Goal: Check status: Check status

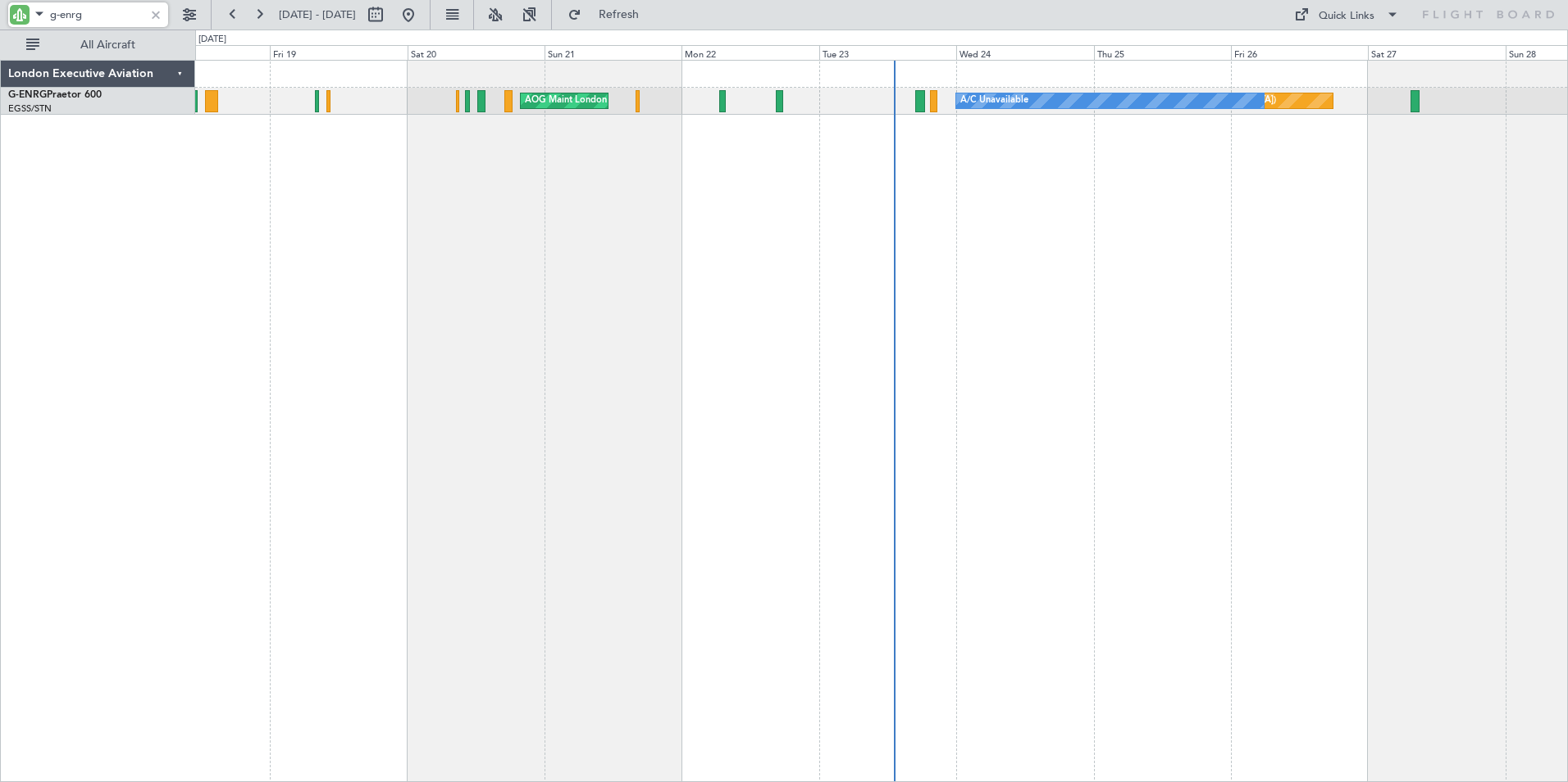
drag, startPoint x: 60, startPoint y: 13, endPoint x: 115, endPoint y: 23, distance: 55.9
click at [115, 23] on input "g-enrg" at bounding box center [97, 15] width 94 height 25
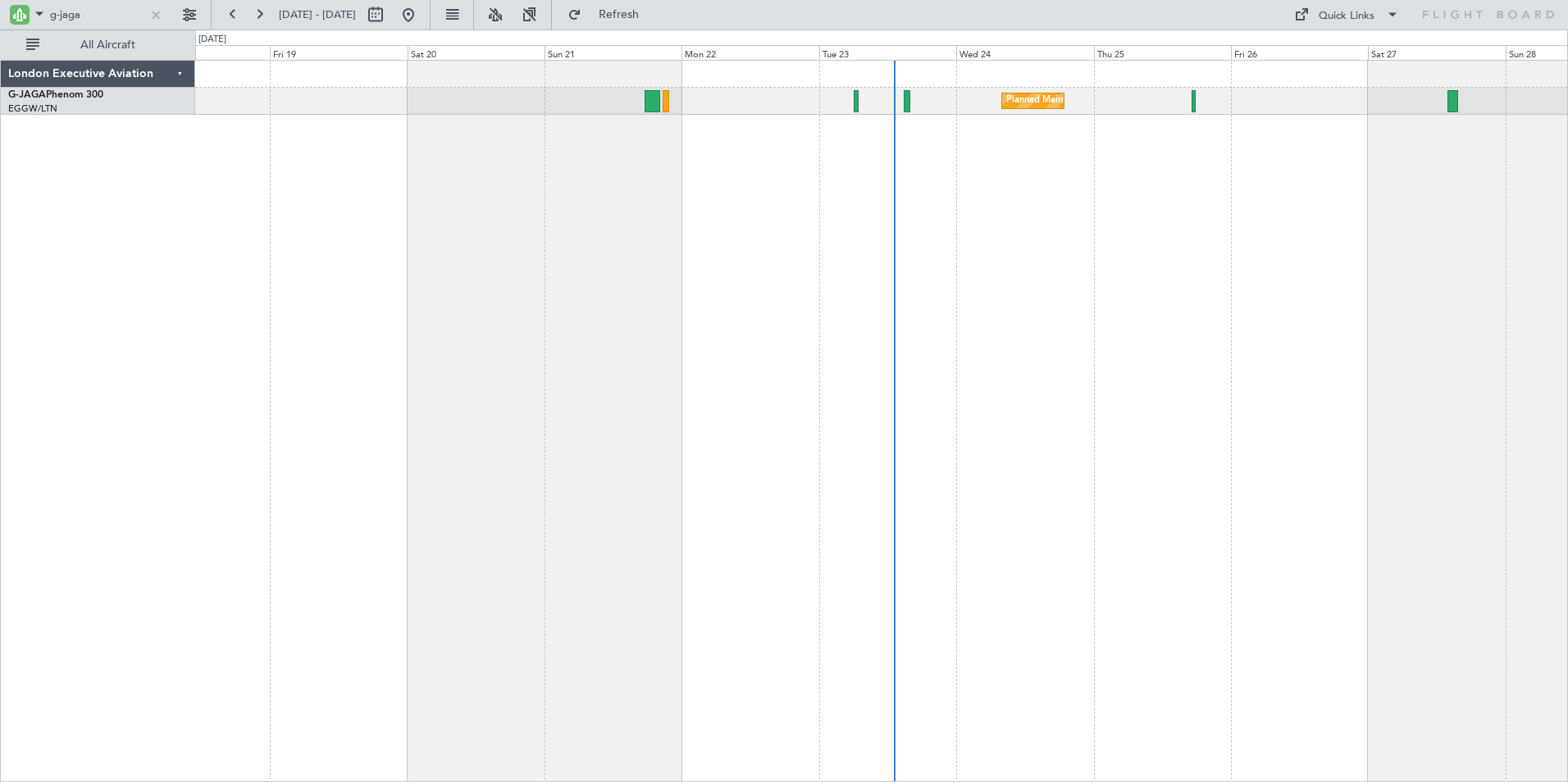
click at [1079, 192] on div "Planned Maint [GEOGRAPHIC_DATA] ([GEOGRAPHIC_DATA])" at bounding box center [881, 420] width 1373 height 722
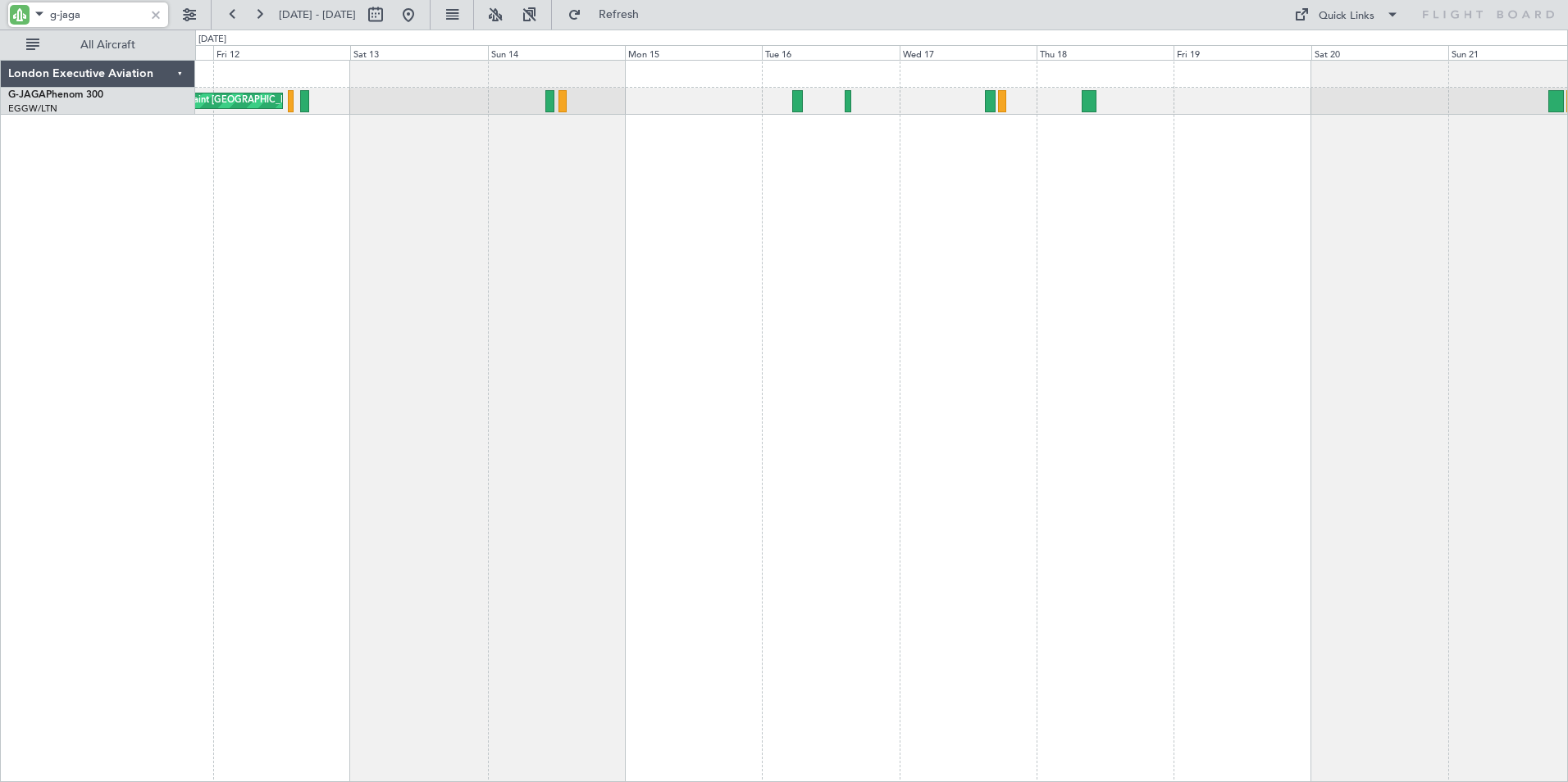
click at [664, 193] on div "Planned Maint [GEOGRAPHIC_DATA] ([GEOGRAPHIC_DATA]) Planned Maint [GEOGRAPHIC_D…" at bounding box center [881, 420] width 1373 height 722
drag, startPoint x: 86, startPoint y: 22, endPoint x: -3, endPoint y: 13, distance: 89.5
click at [0, 13] on html "g-jaga [DATE] - [DATE] Refresh Quick Links All Aircraft Planned Maint [GEOGRAPH…" at bounding box center [784, 391] width 1568 height 782
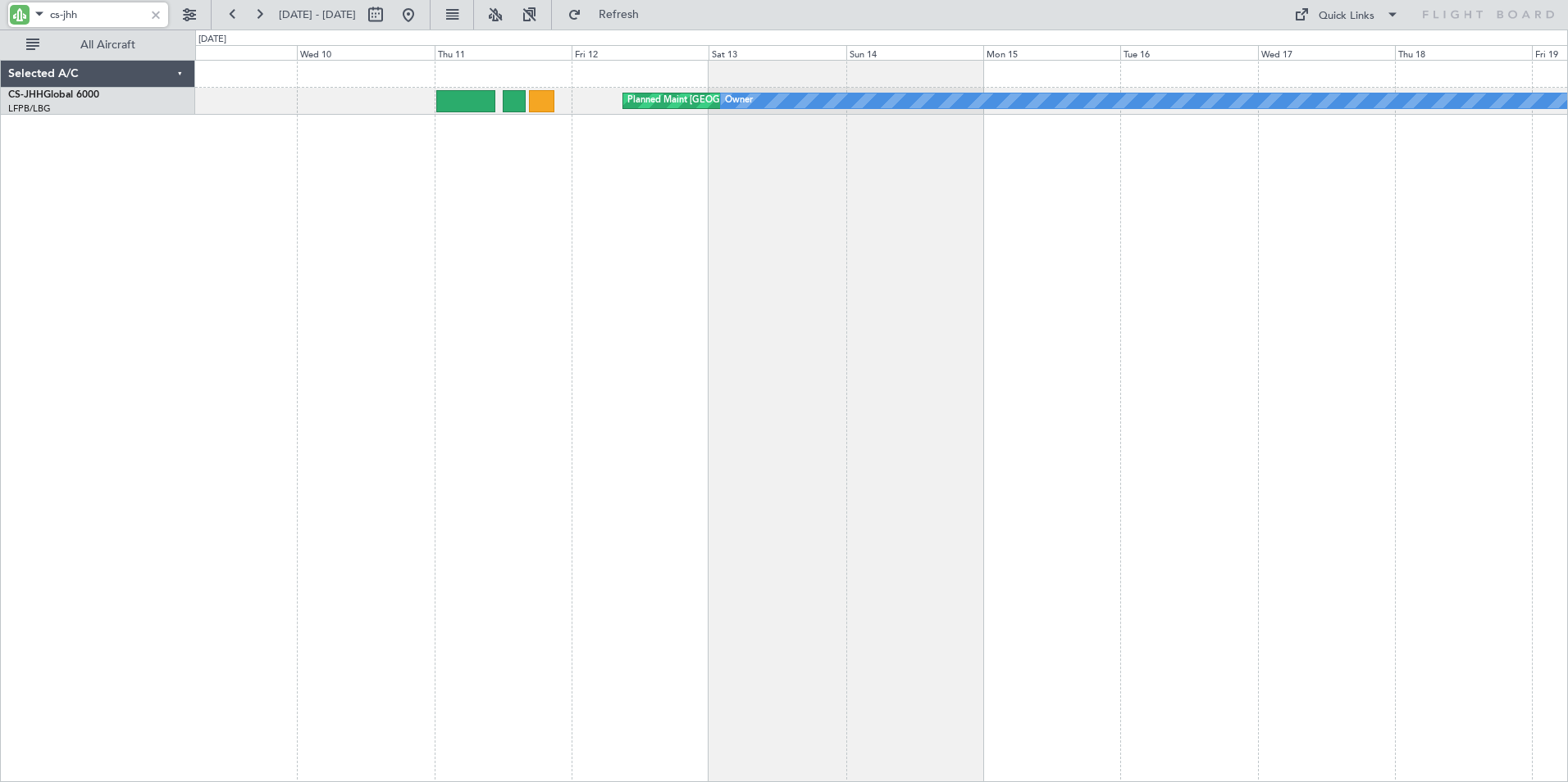
click at [1034, 264] on div "Planned Maint [GEOGRAPHIC_DATA] ([GEOGRAPHIC_DATA]) Owner" at bounding box center [881, 420] width 1373 height 722
drag, startPoint x: 91, startPoint y: 12, endPoint x: -1, endPoint y: 4, distance: 92.3
click at [0, 4] on html "cs-jhh [DATE] - [DATE] Refresh Quick Links All Aircraft Planned Maint [GEOGRAPH…" at bounding box center [784, 391] width 1568 height 782
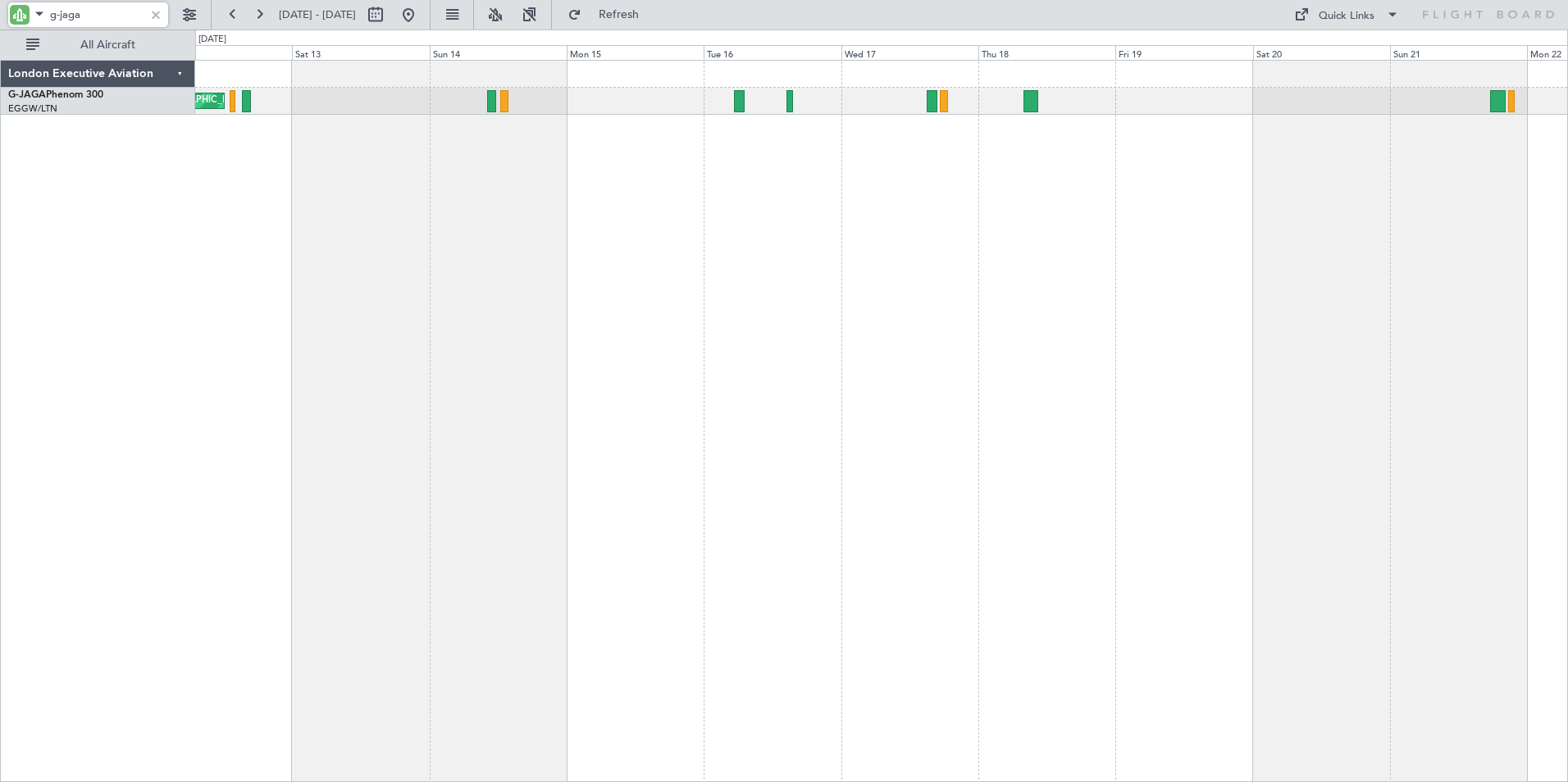
click at [506, 175] on div "Planned Maint [GEOGRAPHIC_DATA] ([GEOGRAPHIC_DATA]) Planned Maint [GEOGRAPHIC_D…" at bounding box center [881, 420] width 1373 height 722
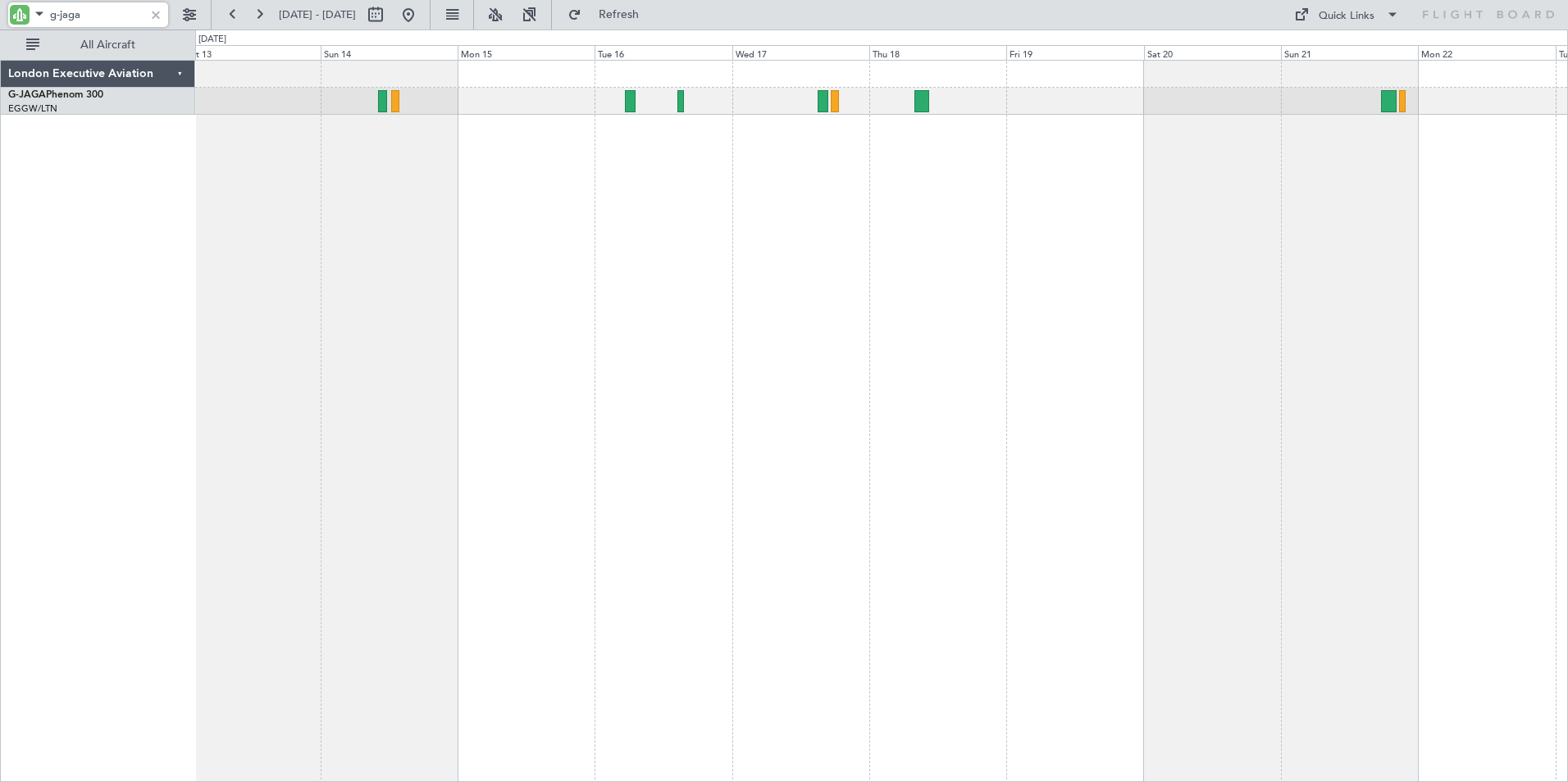
click at [909, 161] on div "Planned Maint [GEOGRAPHIC_DATA] ([GEOGRAPHIC_DATA]) Planned Maint [GEOGRAPHIC_D…" at bounding box center [881, 420] width 1373 height 722
drag, startPoint x: 120, startPoint y: 16, endPoint x: 9, endPoint y: 15, distance: 111.0
click at [9, 15] on div "g-jaga" at bounding box center [88, 15] width 160 height 25
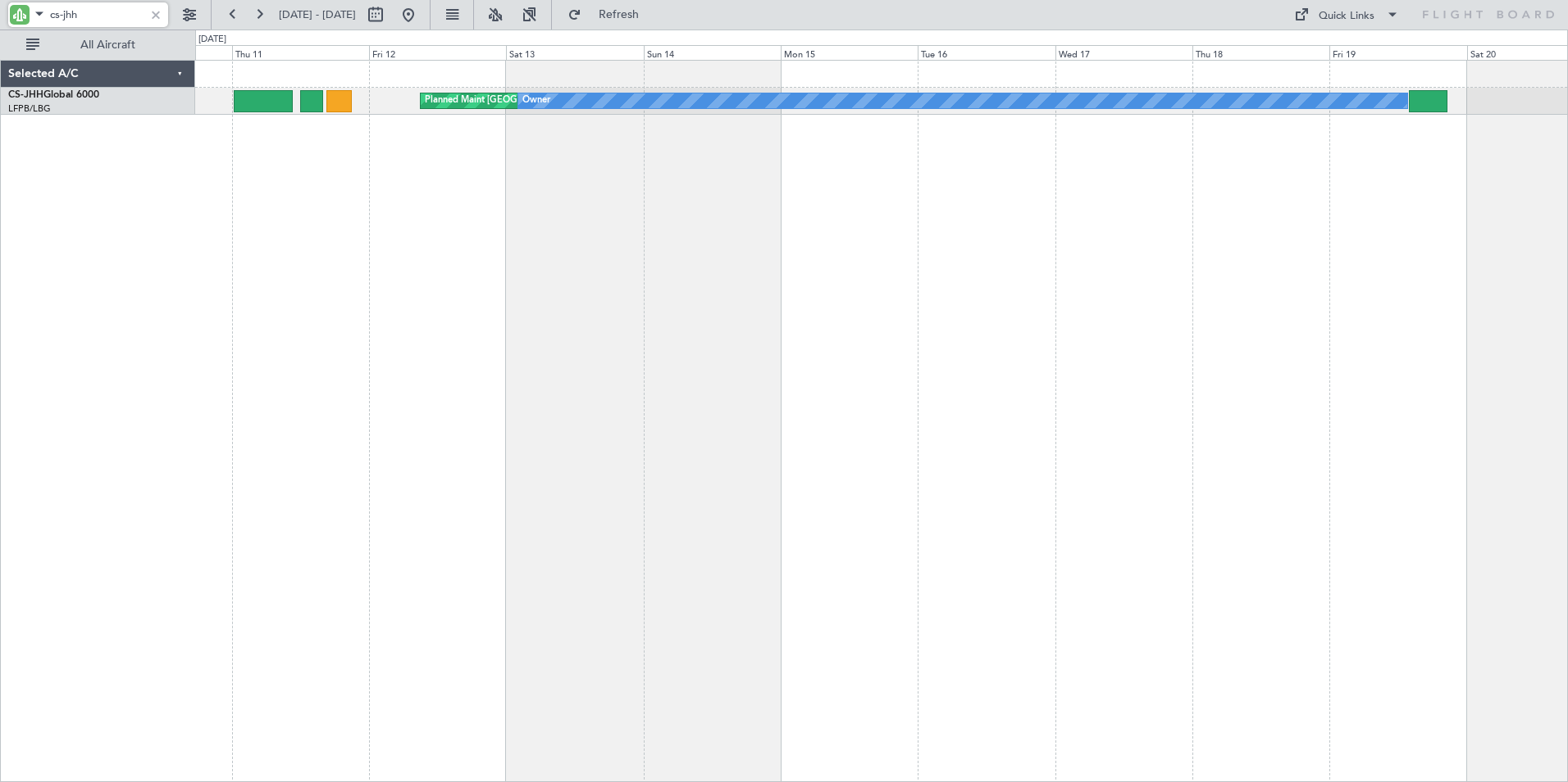
click at [1022, 202] on div "Planned Maint [GEOGRAPHIC_DATA] ([GEOGRAPHIC_DATA]) Owner" at bounding box center [881, 420] width 1373 height 722
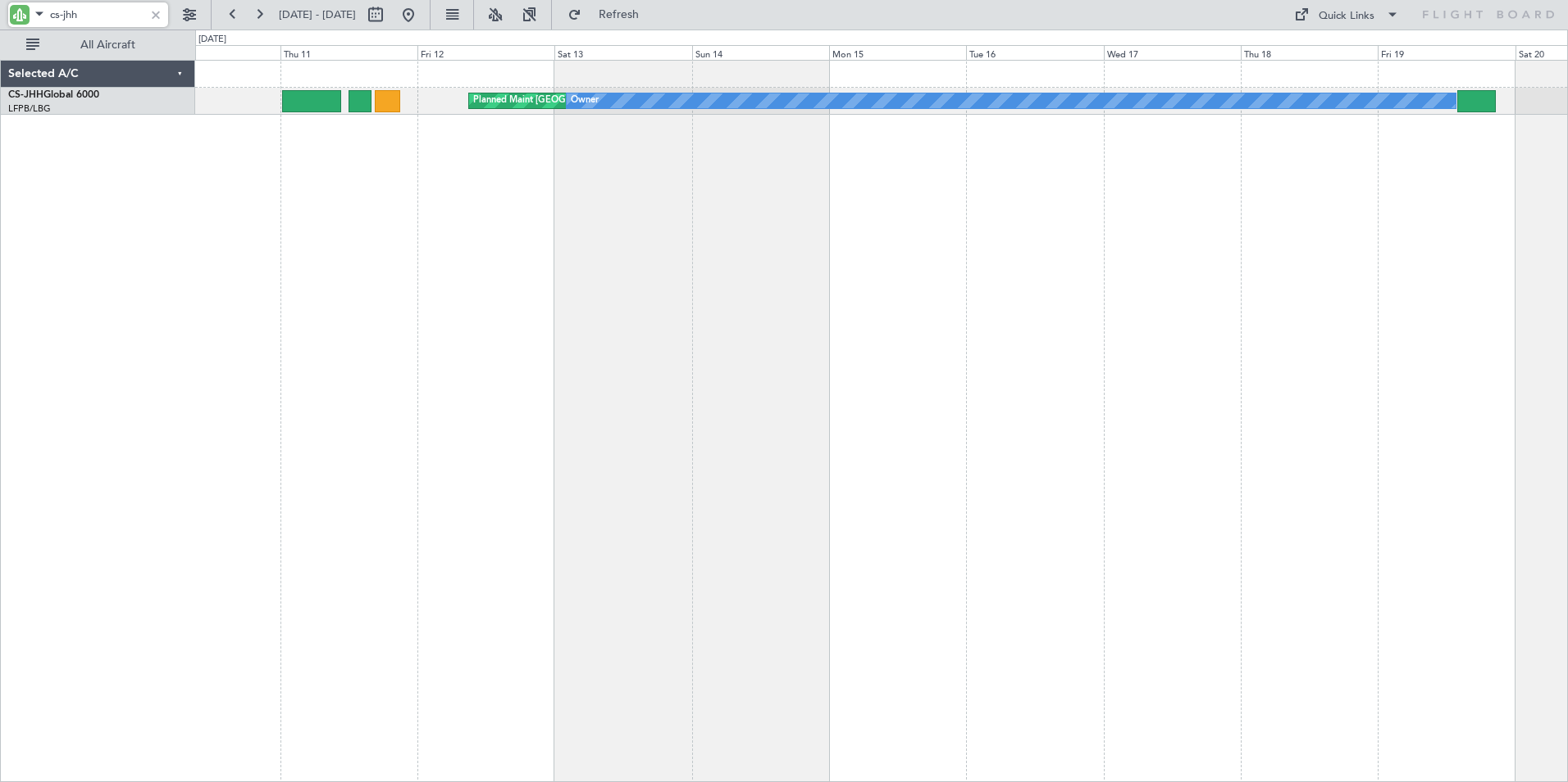
click at [650, 223] on div "Planned Maint [GEOGRAPHIC_DATA] ([GEOGRAPHIC_DATA]) Owner" at bounding box center [881, 420] width 1373 height 722
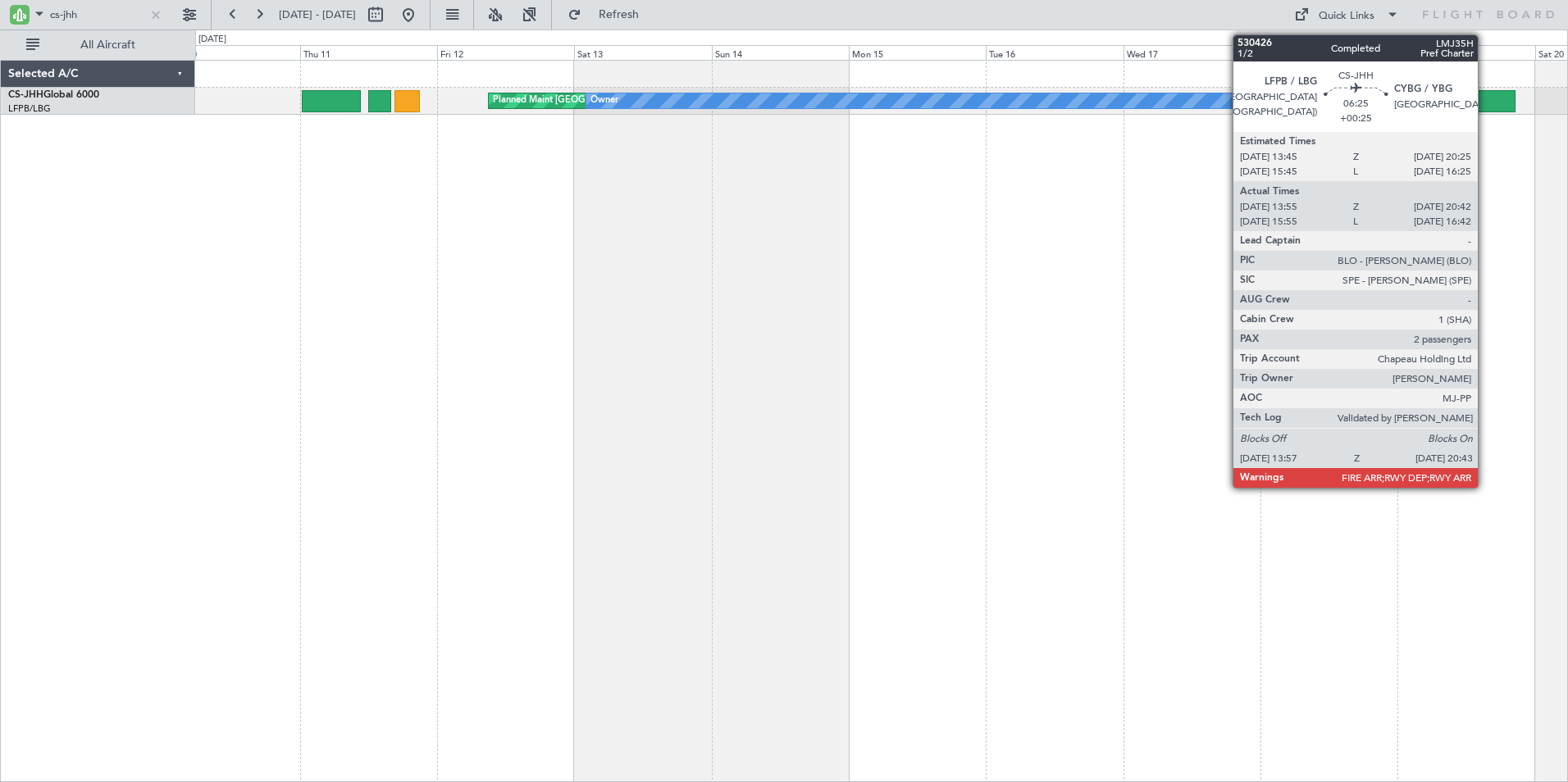
click at [1485, 98] on div at bounding box center [1497, 101] width 39 height 22
click at [1488, 104] on div at bounding box center [1497, 101] width 39 height 22
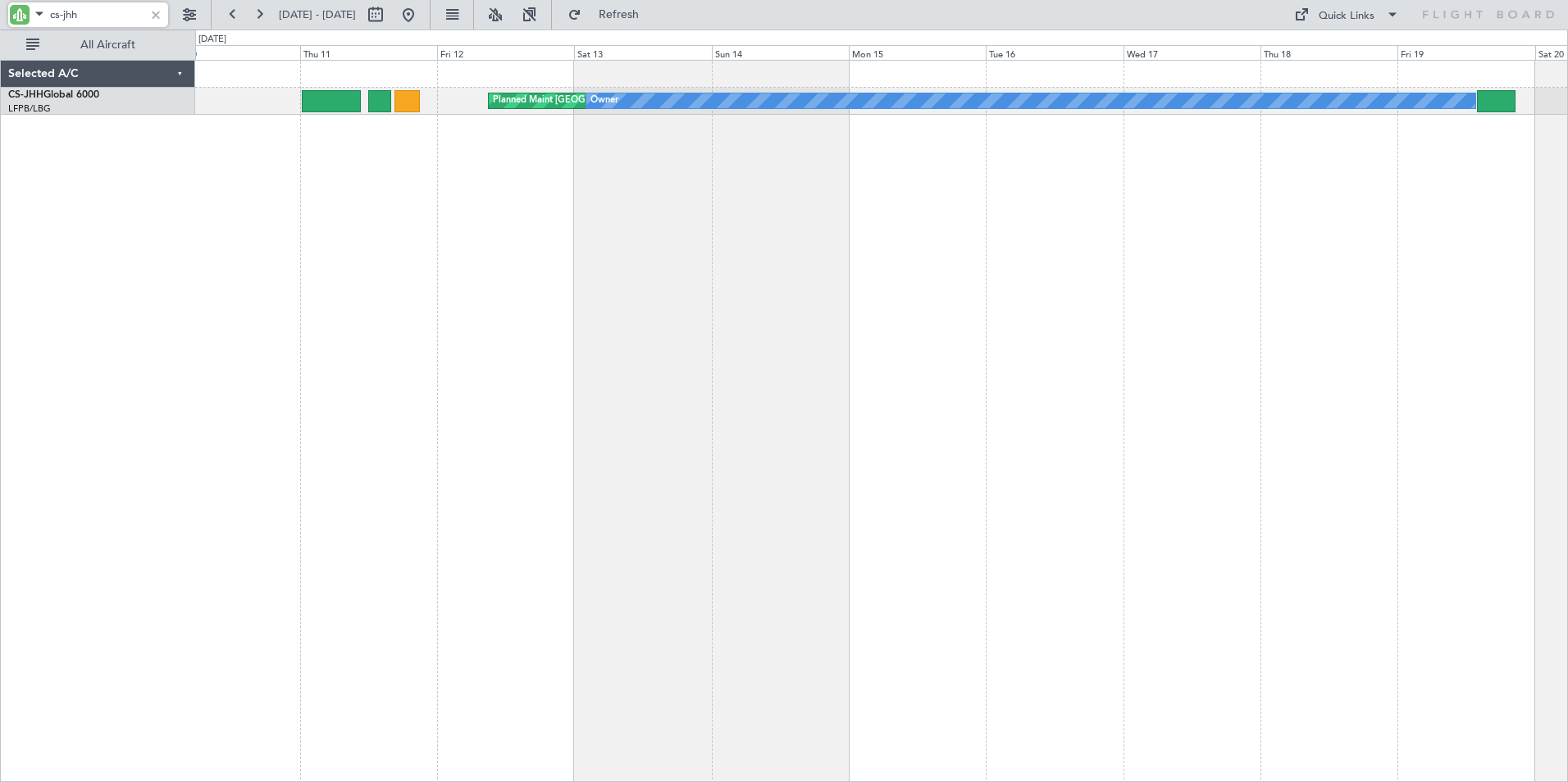
drag, startPoint x: 83, startPoint y: 17, endPoint x: -3, endPoint y: 9, distance: 86.4
click at [0, 9] on html "cs-jhh [DATE] - [DATE] Refresh Quick Links All Aircraft Planned Maint [GEOGRAPH…" at bounding box center [784, 391] width 1568 height 782
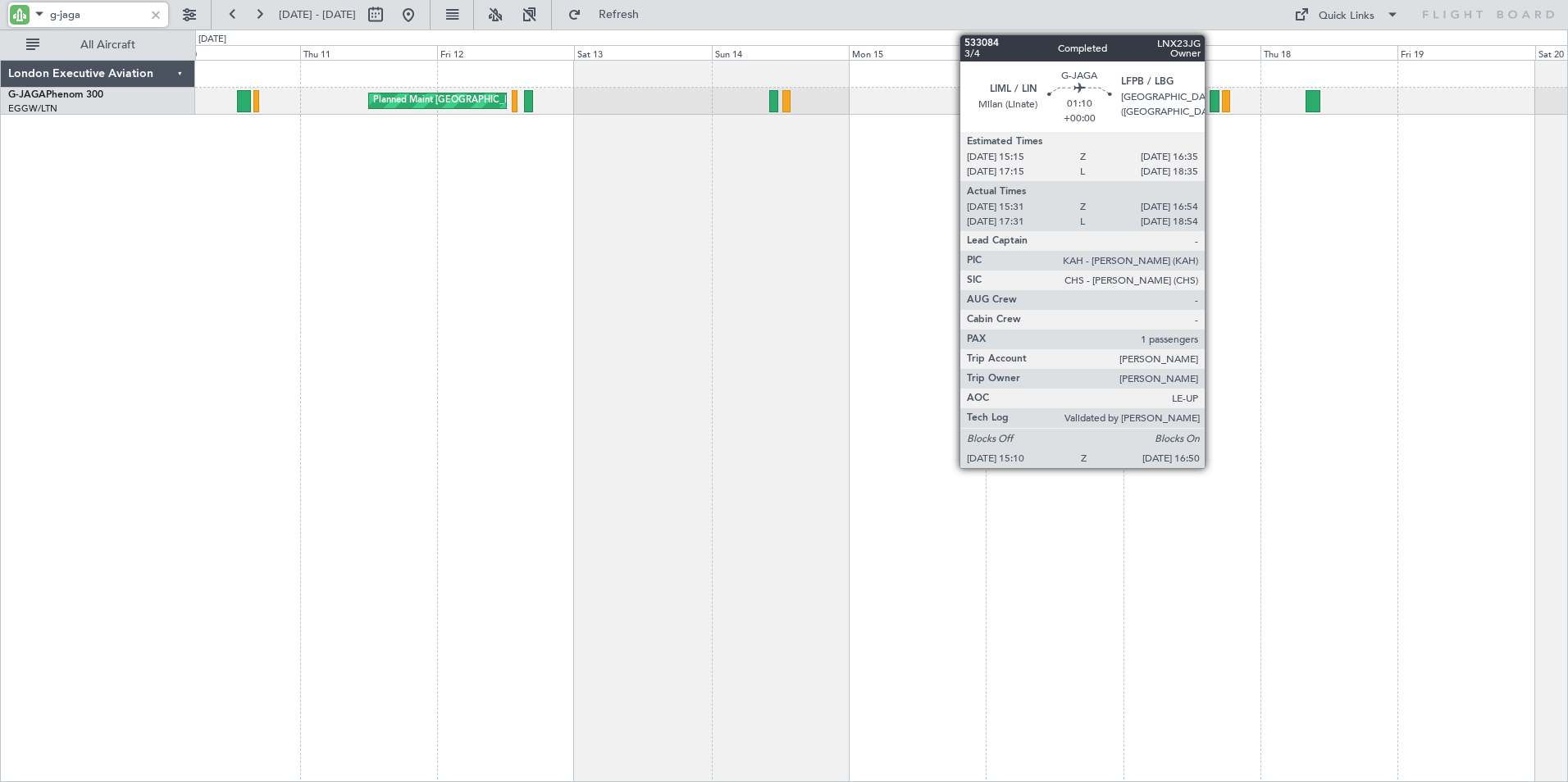
click at [1212, 101] on div at bounding box center [1214, 101] width 10 height 22
click at [1212, 98] on div at bounding box center [1214, 101] width 10 height 22
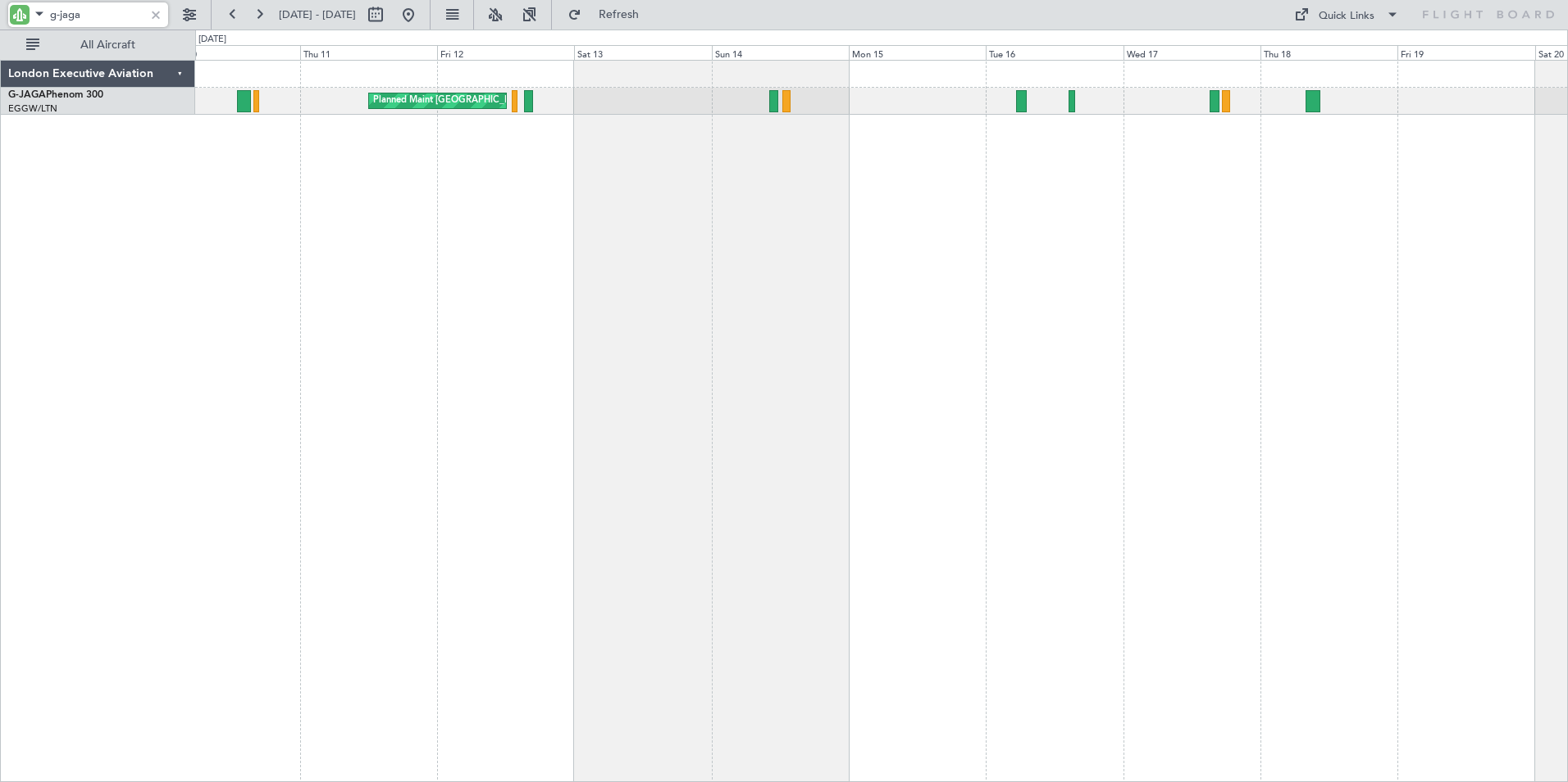
click at [383, 185] on div "Planned Maint [GEOGRAPHIC_DATA] ([GEOGRAPHIC_DATA])" at bounding box center [881, 420] width 1373 height 722
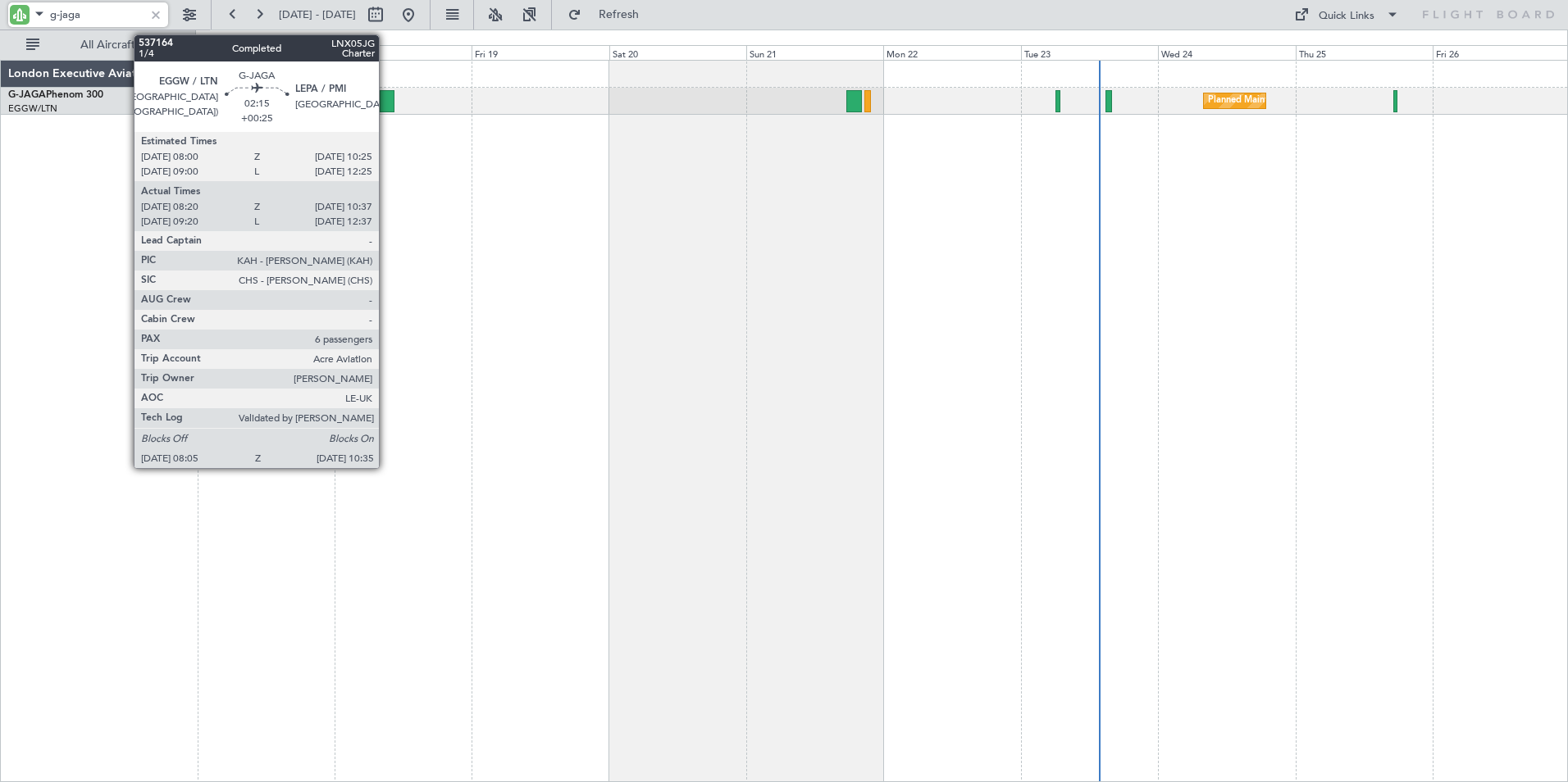
click at [386, 98] on div at bounding box center [387, 101] width 15 height 22
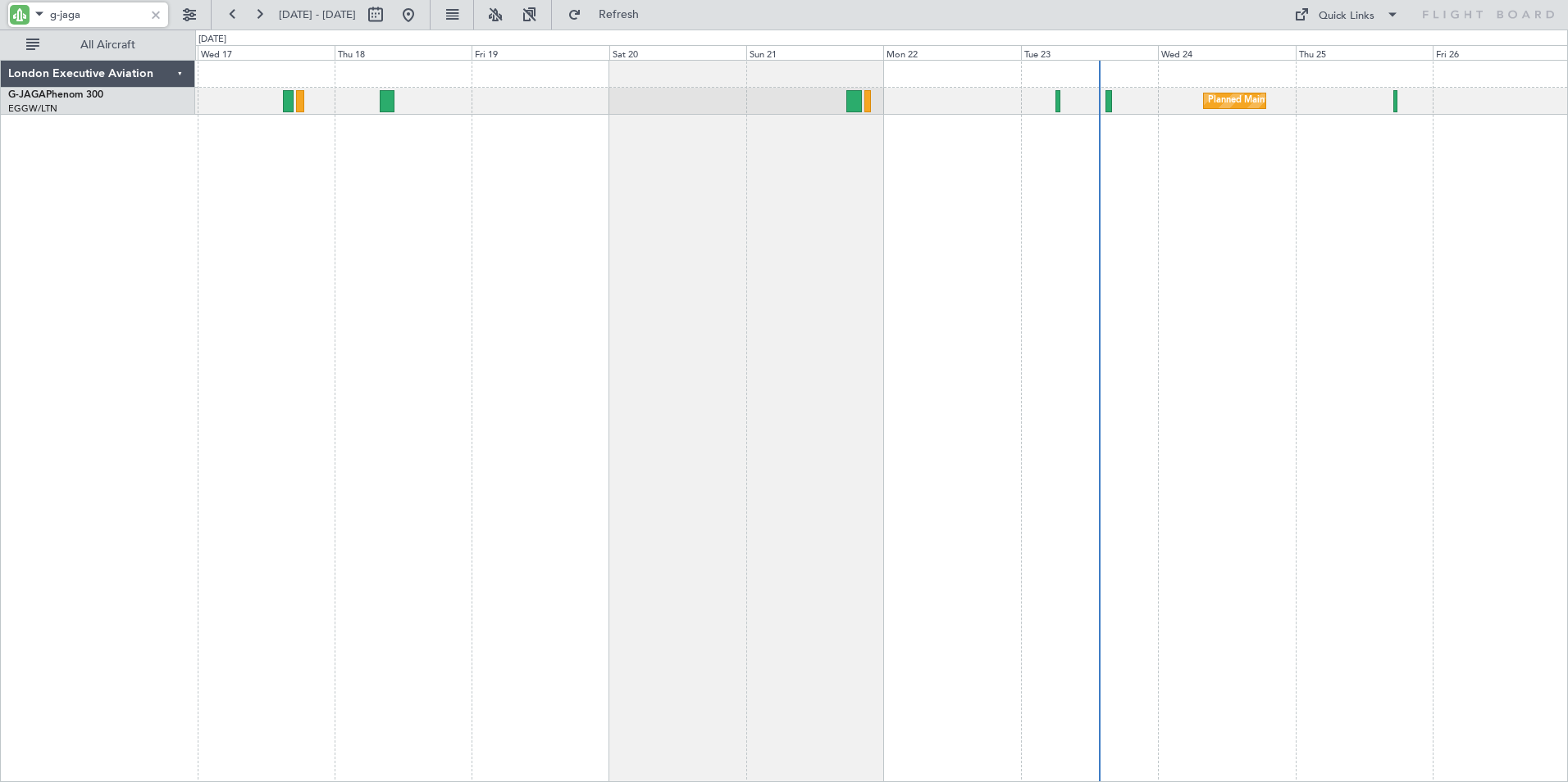
click at [85, 15] on input "g-jaga" at bounding box center [97, 15] width 94 height 25
drag, startPoint x: 94, startPoint y: 15, endPoint x: -3, endPoint y: 12, distance: 97.0
click at [0, 12] on html "g-jaga [DATE] - [DATE] Refresh Quick Links All Aircraft Planned Maint [GEOGRAPH…" at bounding box center [784, 391] width 1568 height 782
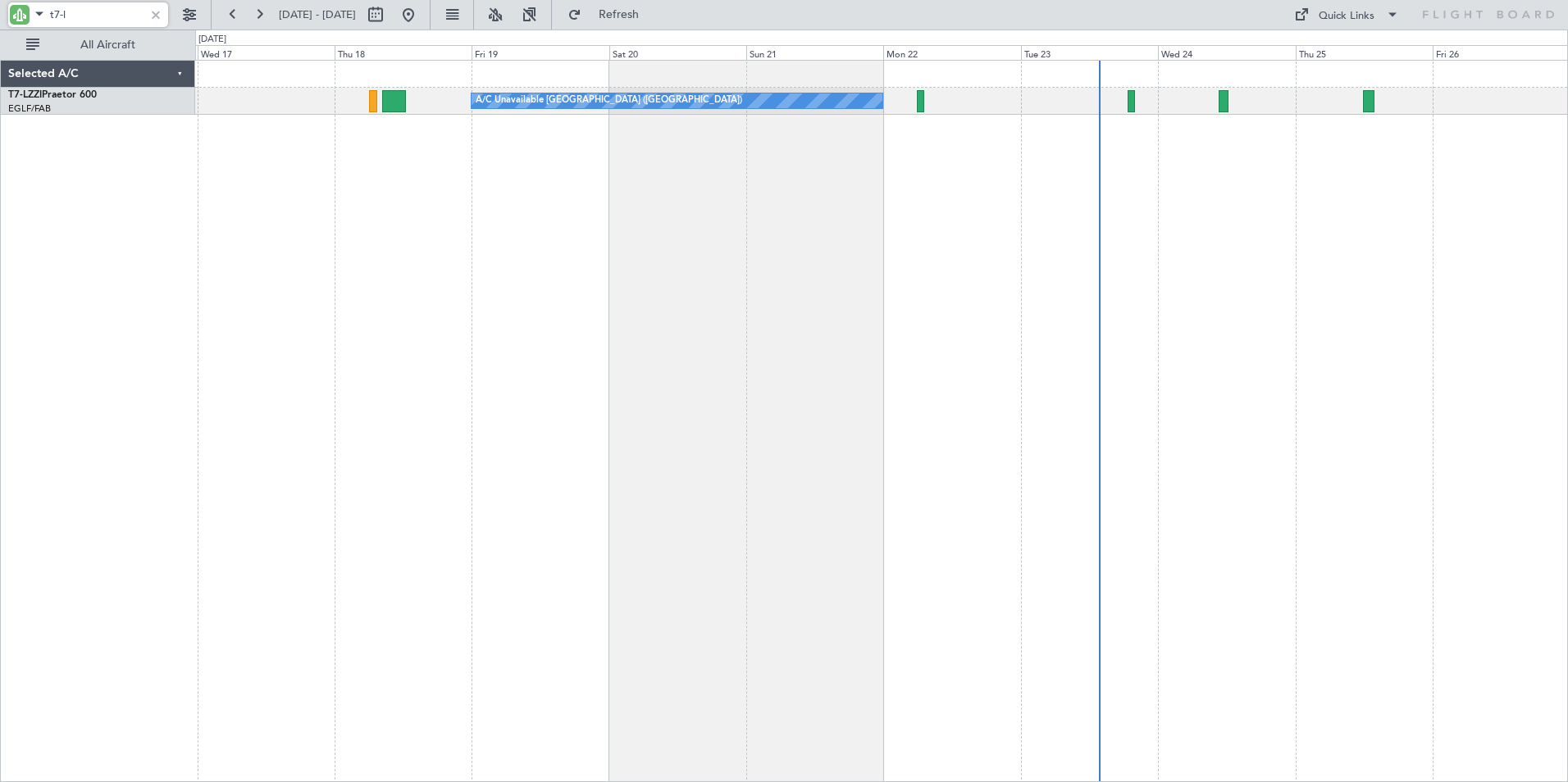
click at [0, 102] on html "t7-l [DATE] - [DATE] Refresh Quick Links All Aircraft Unplanned Maint [GEOGRAPH…" at bounding box center [784, 391] width 1568 height 782
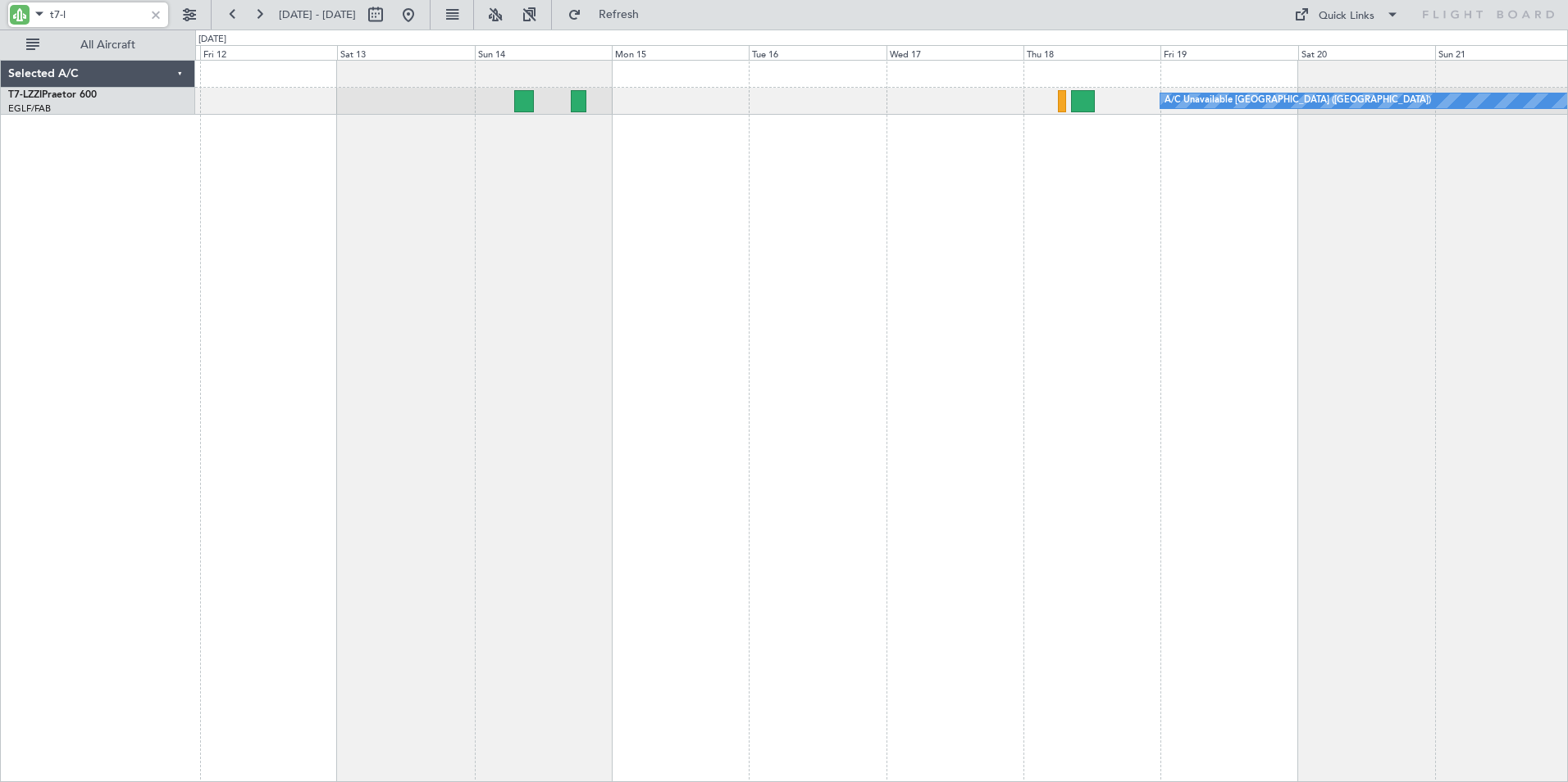
click at [1061, 205] on div "Unplanned Maint [GEOGRAPHIC_DATA] ([GEOGRAPHIC_DATA]) A/C Unavailable [GEOGRAPH…" at bounding box center [881, 420] width 1373 height 722
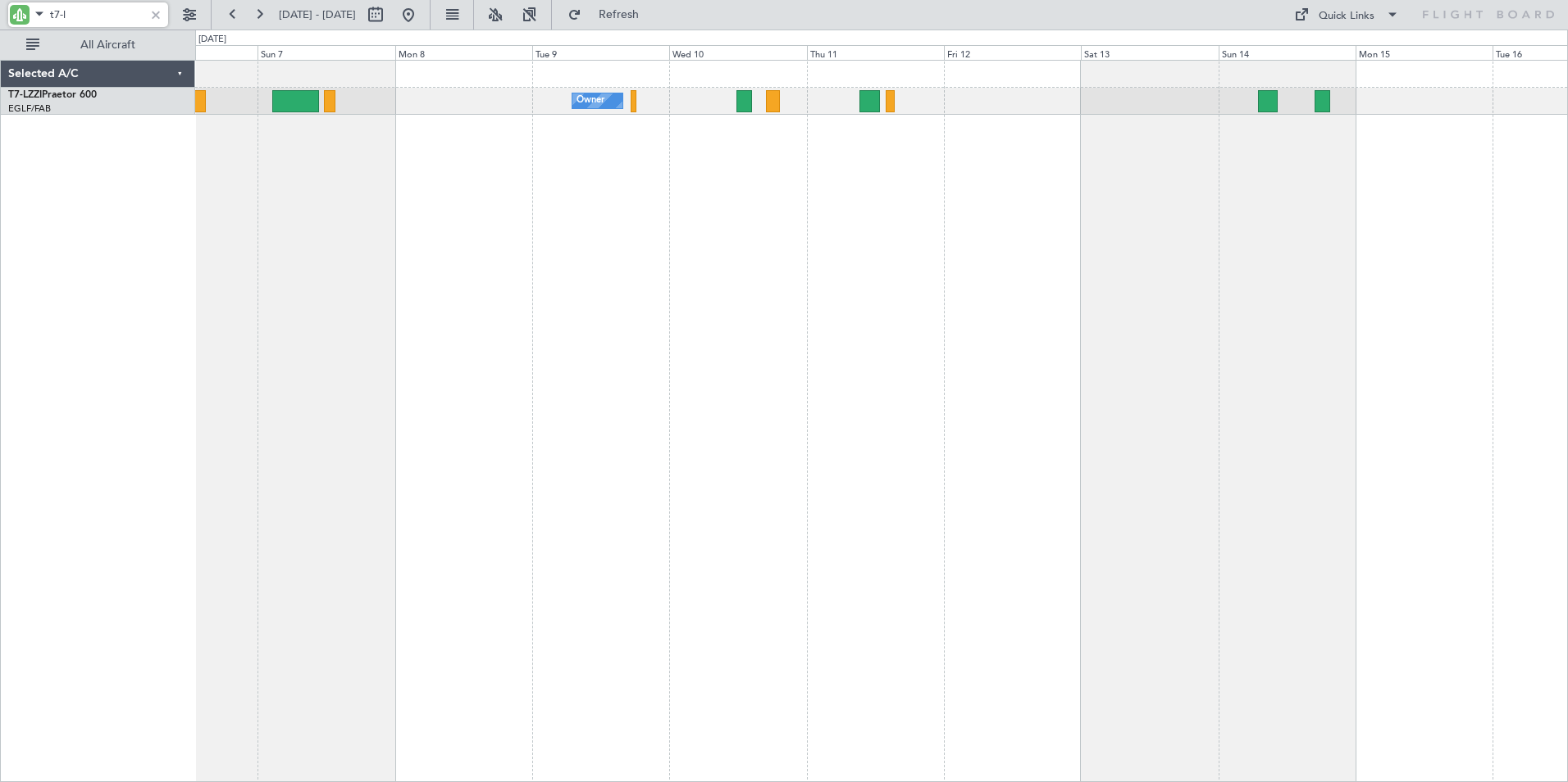
click at [1159, 196] on div "Owner A/C Unavailable [GEOGRAPHIC_DATA] ([GEOGRAPHIC_DATA])" at bounding box center [881, 420] width 1373 height 722
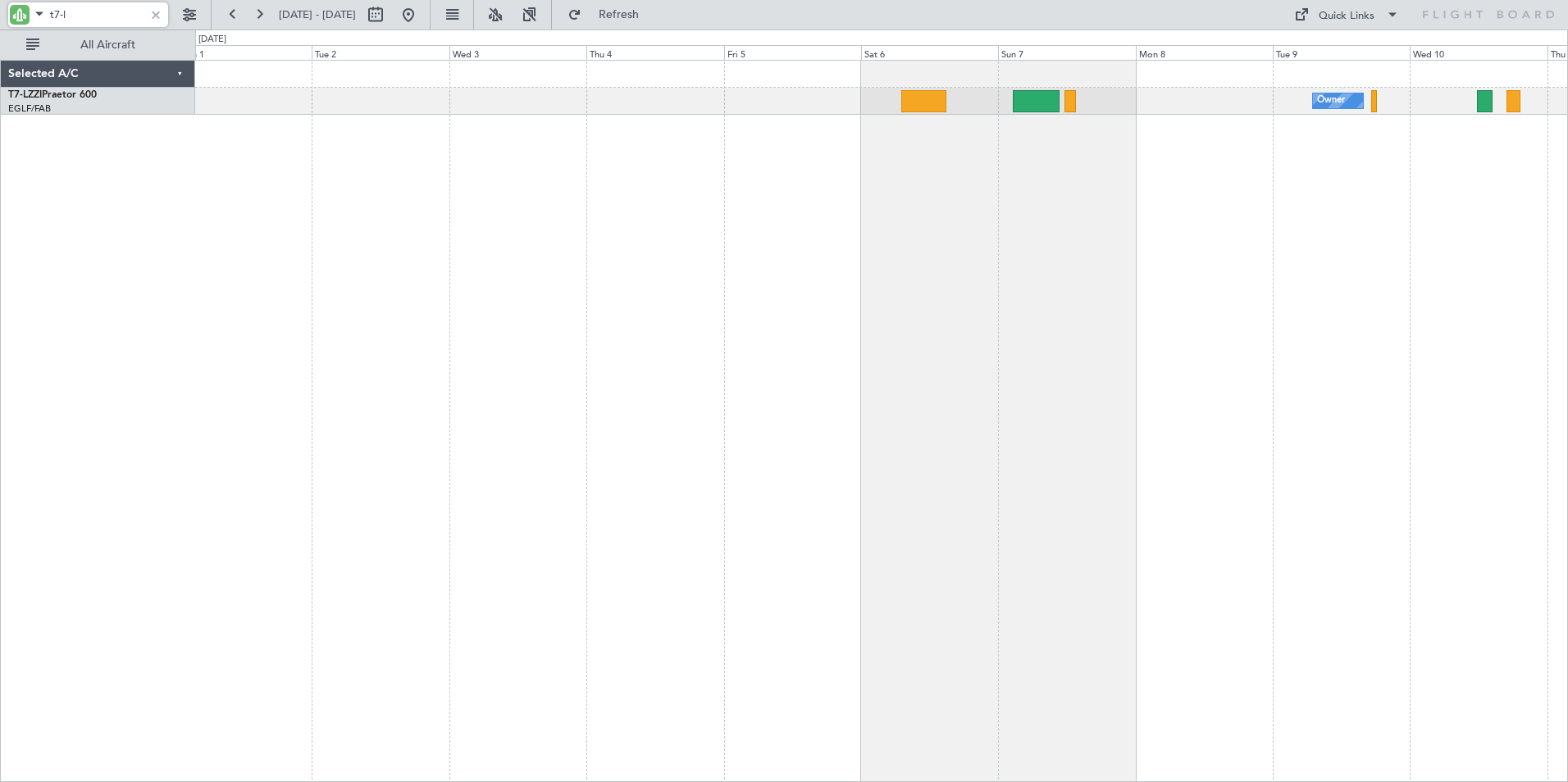
click at [1194, 205] on div "Owner" at bounding box center [881, 420] width 1373 height 722
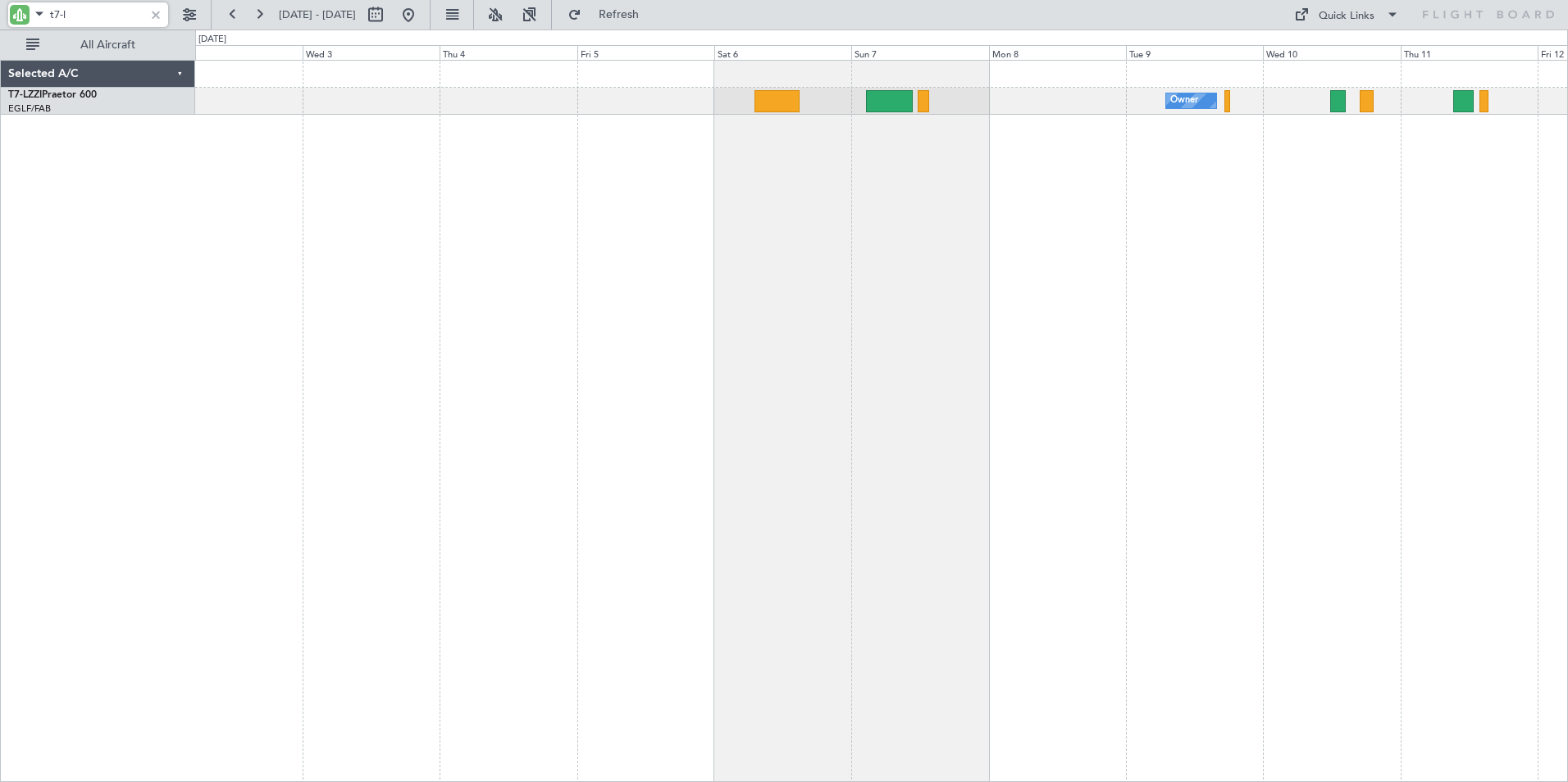
click at [244, 234] on div "Owner" at bounding box center [881, 420] width 1373 height 722
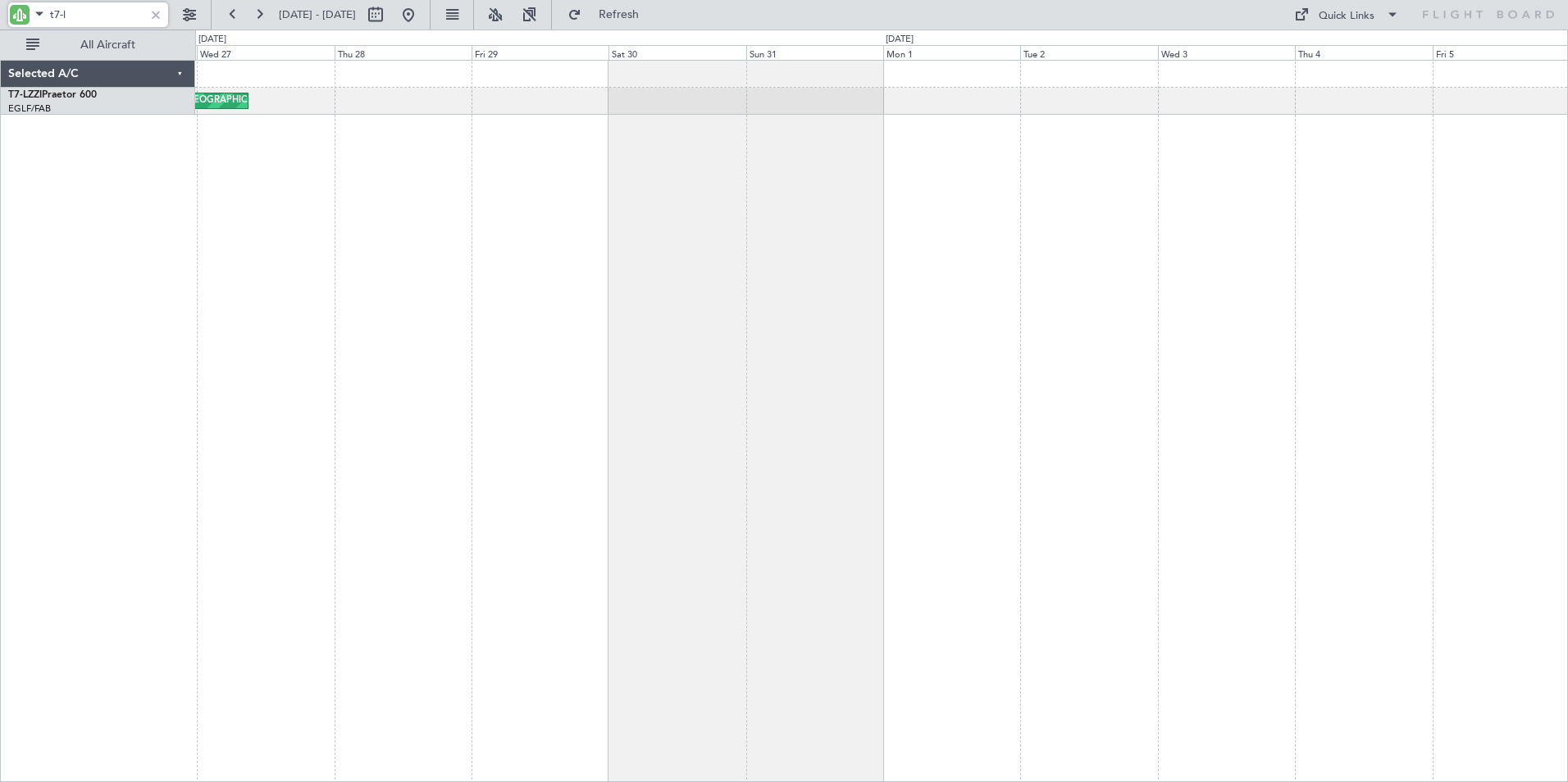
click at [1227, 213] on div "Unplanned Maint [GEOGRAPHIC_DATA] ([GEOGRAPHIC_DATA])" at bounding box center [881, 420] width 1373 height 722
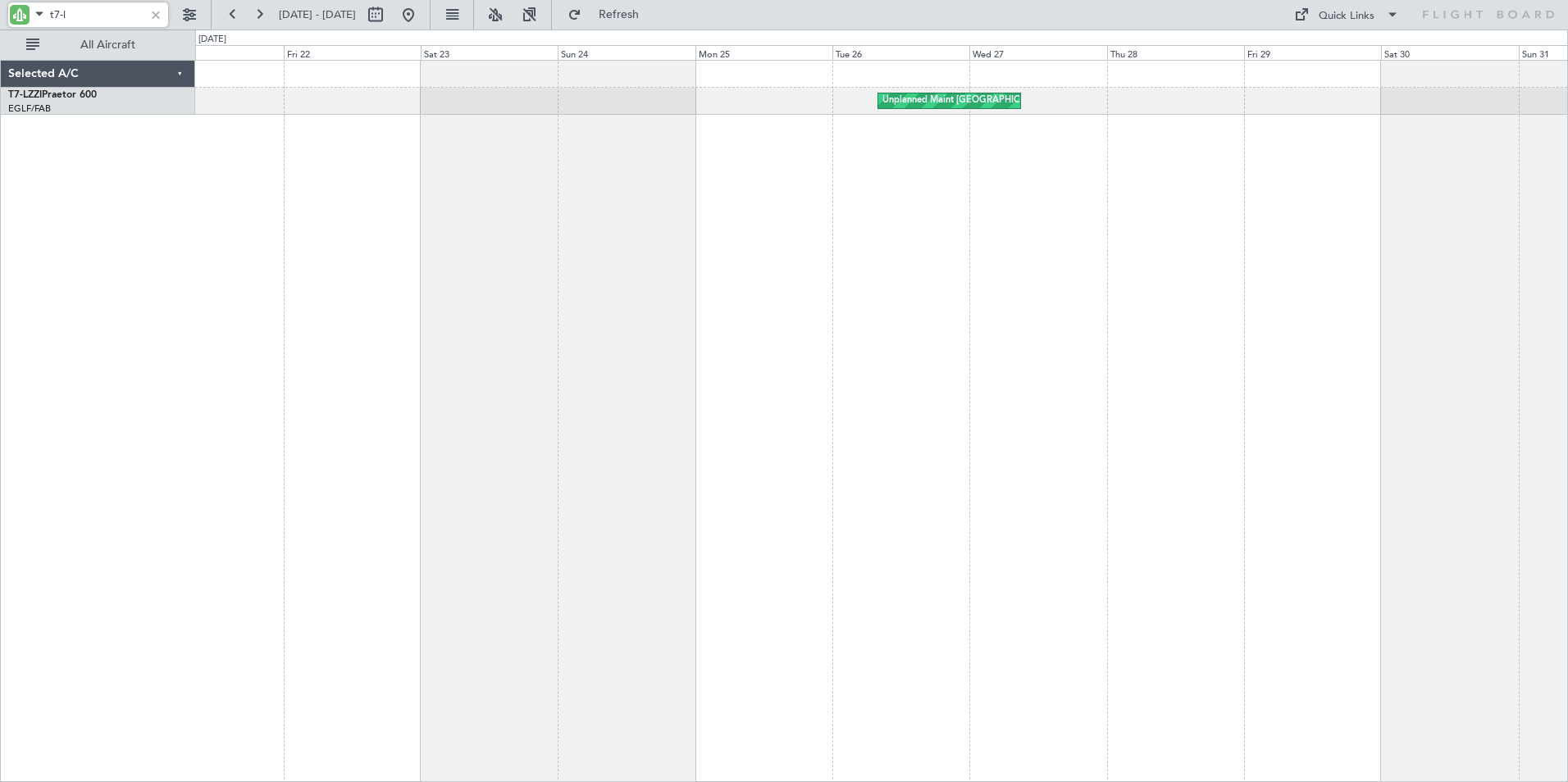
click at [1192, 235] on div "Unplanned Maint [GEOGRAPHIC_DATA] ([GEOGRAPHIC_DATA])" at bounding box center [881, 420] width 1373 height 722
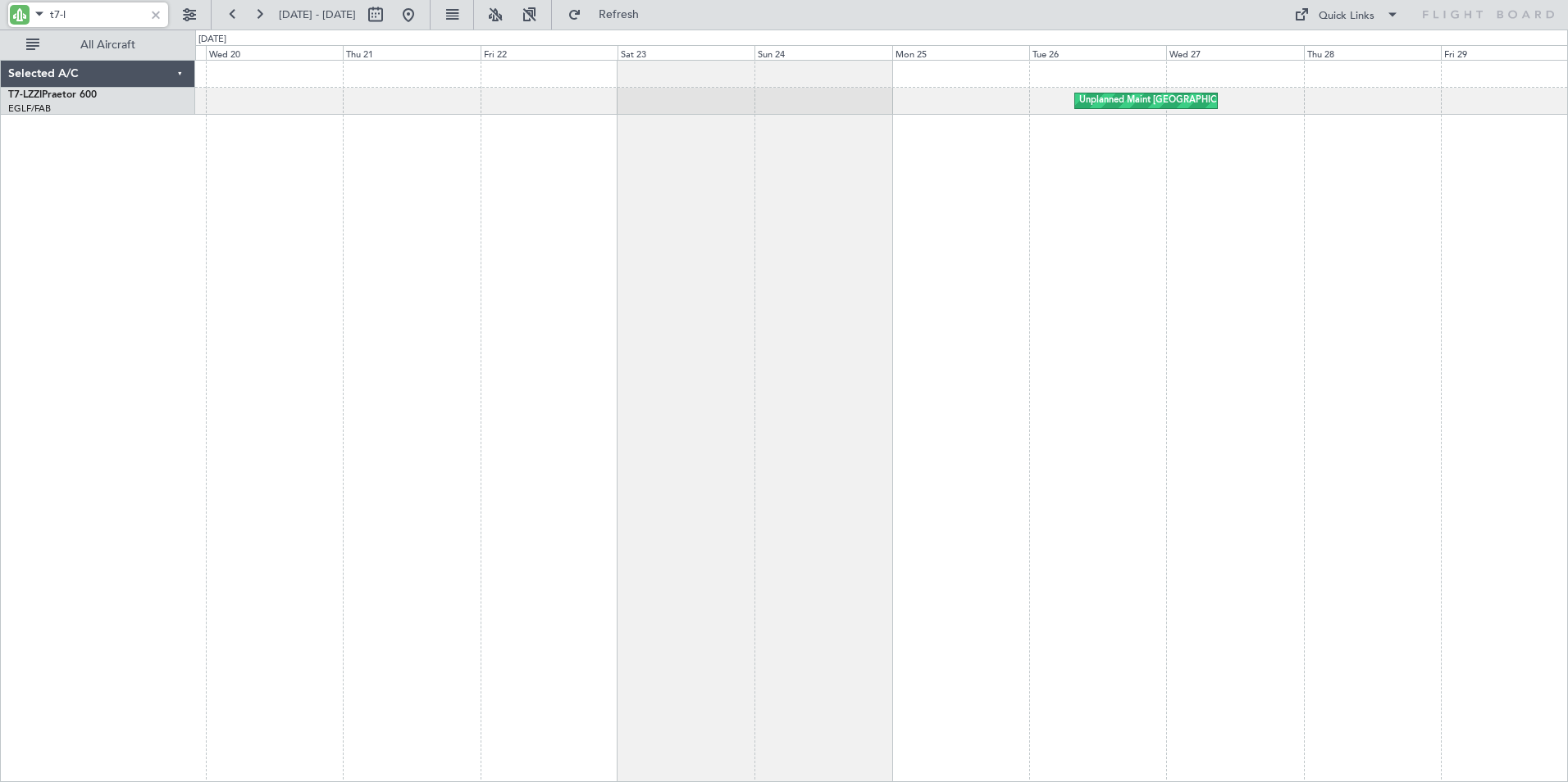
click at [598, 284] on div "Unplanned Maint [GEOGRAPHIC_DATA] ([GEOGRAPHIC_DATA])" at bounding box center [881, 420] width 1373 height 722
type input "t7-l"
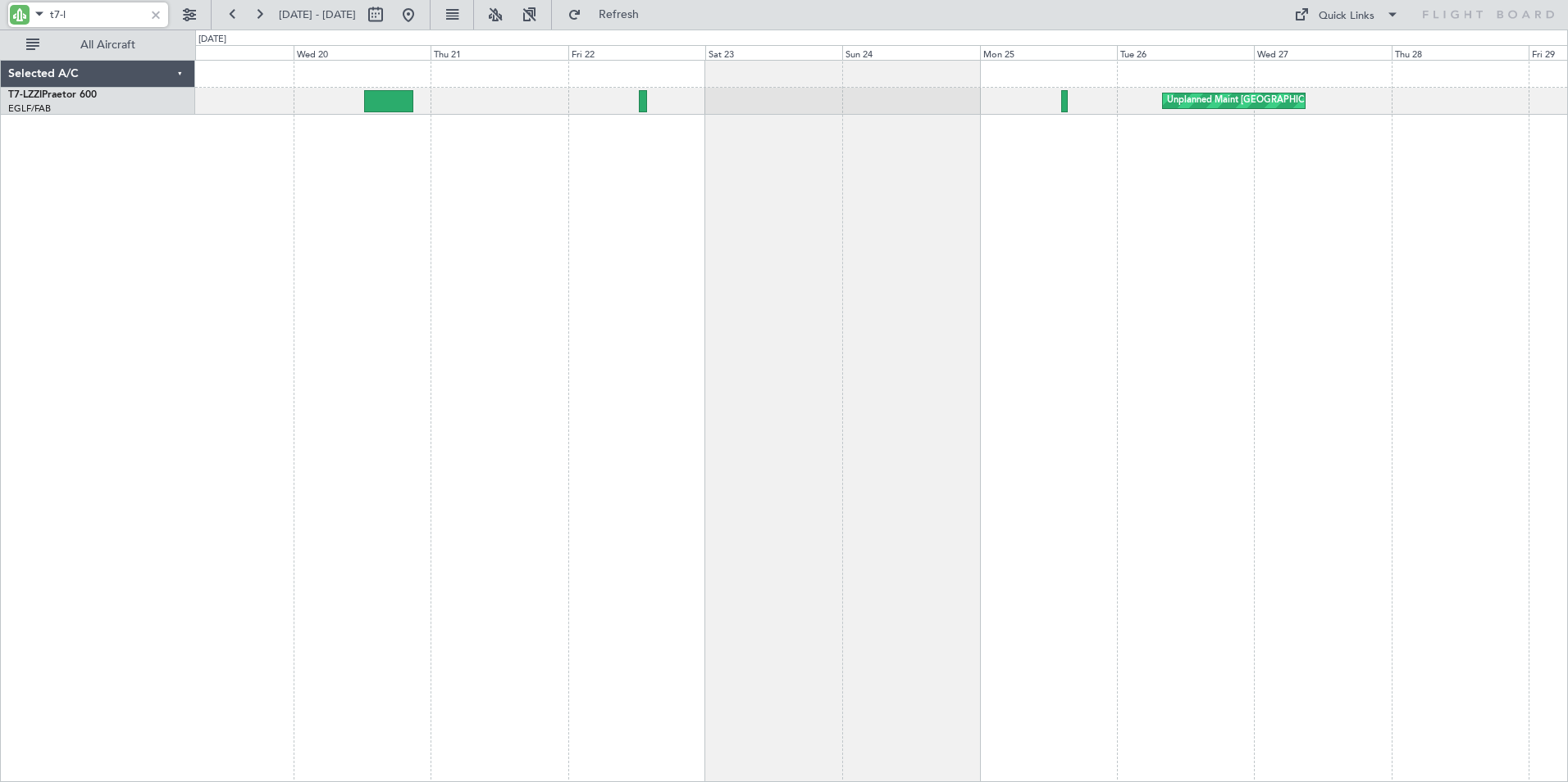
click at [410, 223] on div "Unplanned Maint [GEOGRAPHIC_DATA] ([GEOGRAPHIC_DATA])" at bounding box center [881, 420] width 1373 height 722
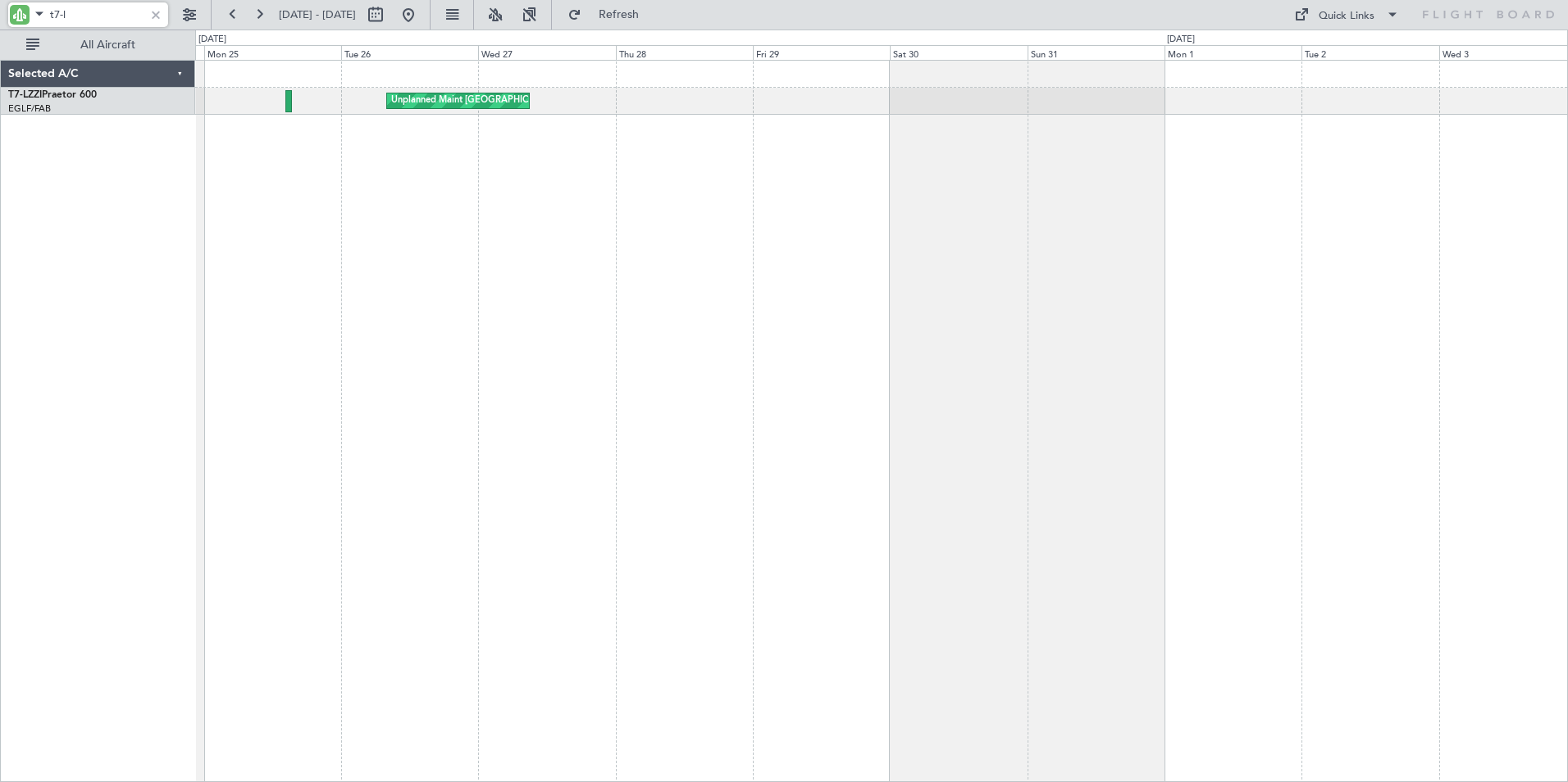
click at [304, 215] on div "Unplanned Maint [GEOGRAPHIC_DATA] ([GEOGRAPHIC_DATA])" at bounding box center [881, 420] width 1373 height 722
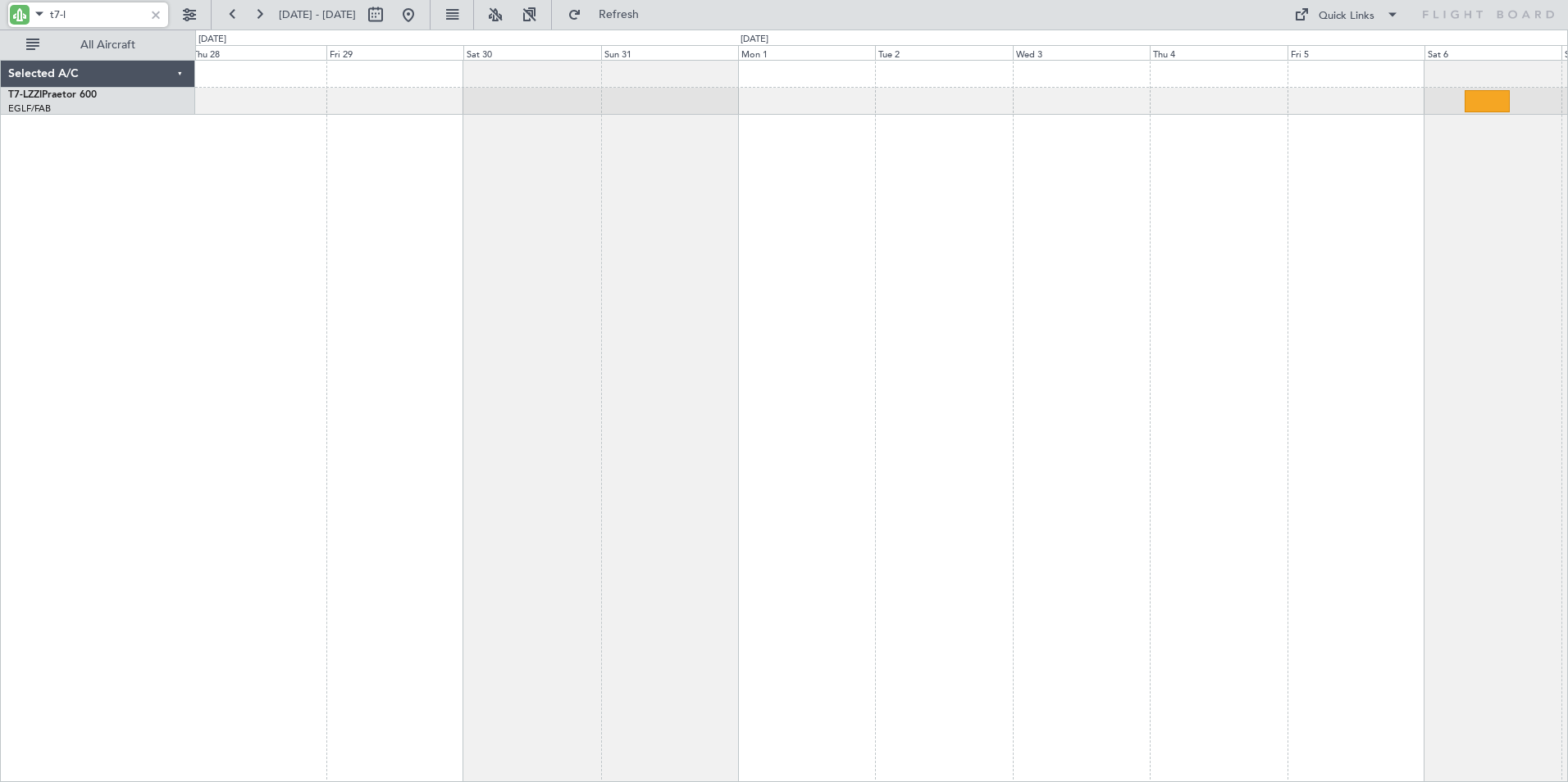
click at [534, 211] on div "Unplanned Maint [GEOGRAPHIC_DATA] ([GEOGRAPHIC_DATA]) Owner" at bounding box center [881, 420] width 1373 height 722
